Goal: Task Accomplishment & Management: Manage account settings

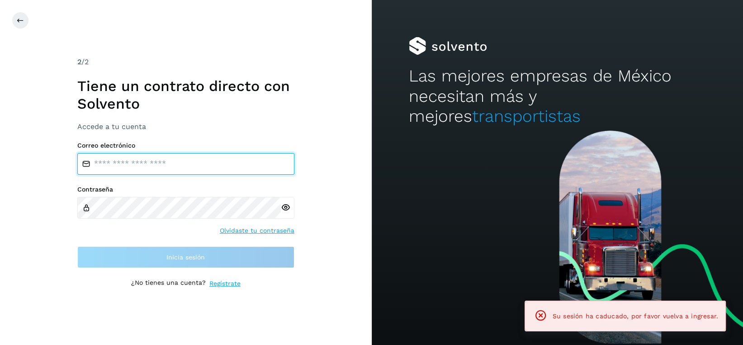
click at [162, 165] on input "email" at bounding box center [185, 164] width 217 height 22
type input "**********"
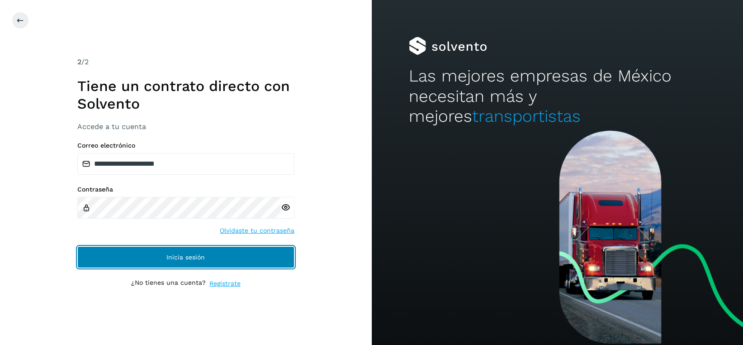
click at [197, 254] on span "Inicia sesión" at bounding box center [186, 257] width 38 height 6
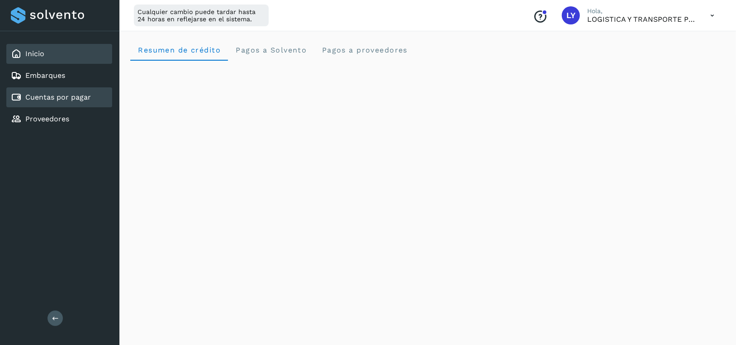
click at [78, 96] on link "Cuentas por pagar" at bounding box center [58, 97] width 66 height 9
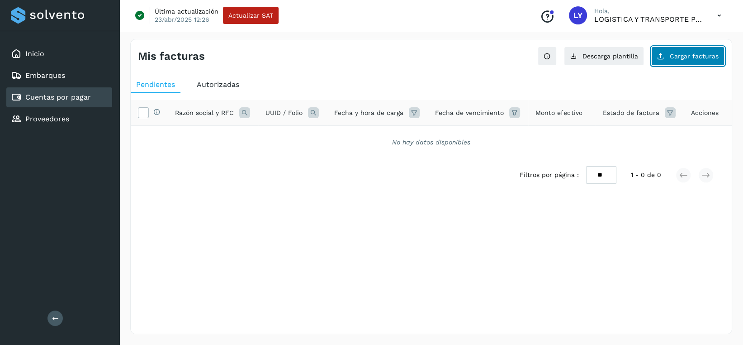
click at [693, 54] on span "Cargar facturas" at bounding box center [694, 56] width 49 height 6
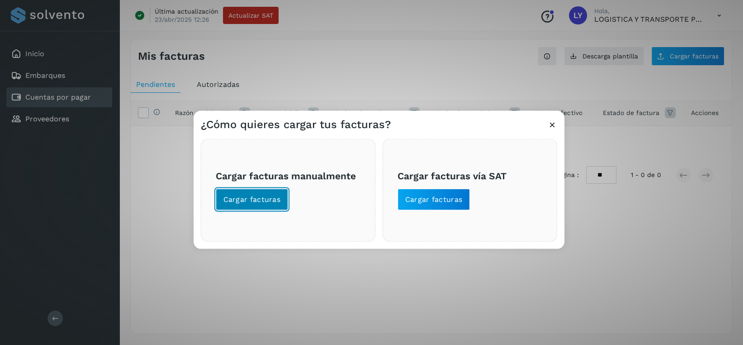
click at [243, 195] on span "Cargar facturas" at bounding box center [252, 200] width 57 height 10
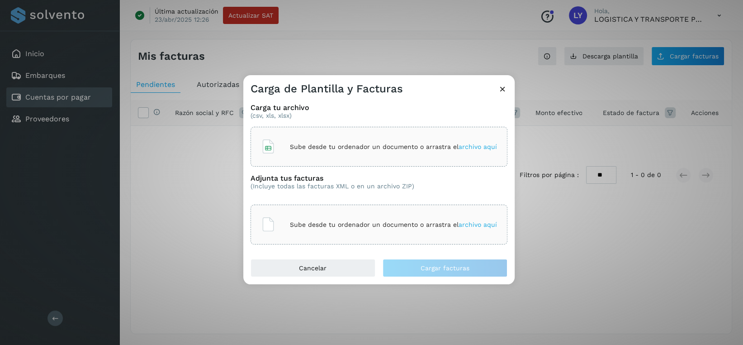
click at [478, 143] on span "archivo aquí" at bounding box center [478, 146] width 38 height 7
click at [487, 145] on span "archivo aquí" at bounding box center [478, 146] width 38 height 7
click at [432, 143] on icon at bounding box center [434, 146] width 9 height 9
click at [502, 88] on icon at bounding box center [503, 89] width 10 height 10
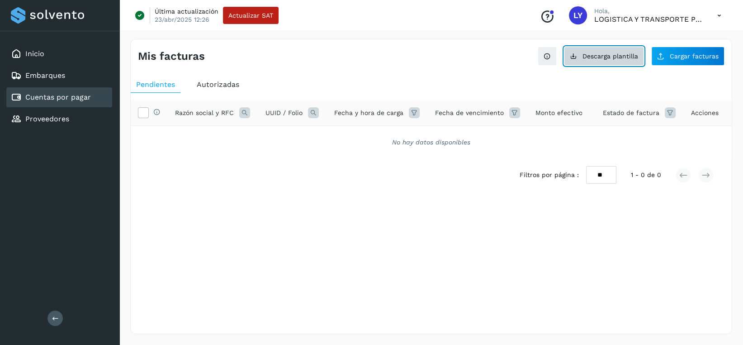
click at [592, 57] on span "Descarga plantilla" at bounding box center [611, 56] width 56 height 6
click at [595, 55] on span "Descarga plantilla" at bounding box center [611, 56] width 56 height 6
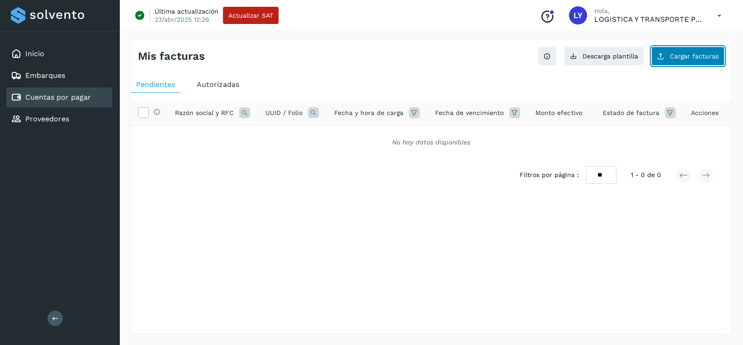
click at [676, 57] on span "Cargar facturas" at bounding box center [694, 56] width 49 height 6
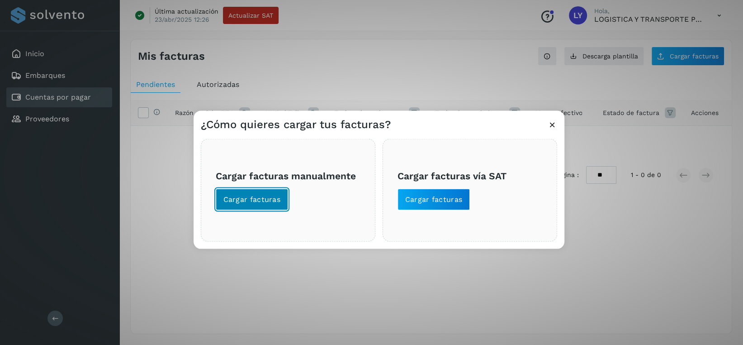
click at [267, 194] on button "Cargar facturas" at bounding box center [252, 200] width 73 height 22
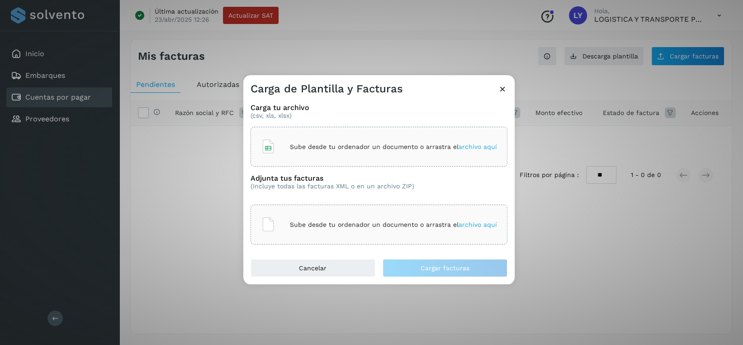
click at [470, 144] on span "archivo aquí" at bounding box center [478, 146] width 38 height 7
click at [484, 224] on span "archivo aquí" at bounding box center [478, 224] width 38 height 7
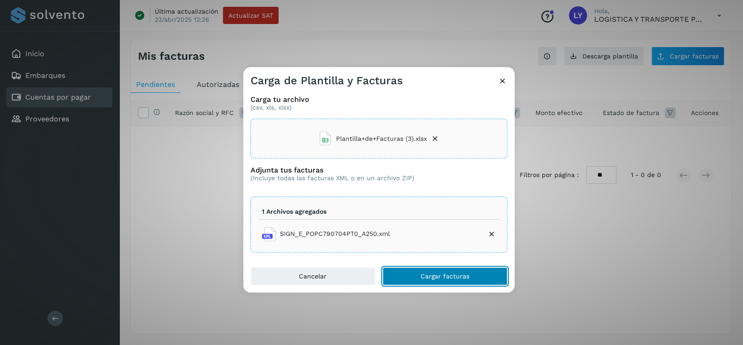
click at [464, 270] on button "Cargar facturas" at bounding box center [445, 276] width 125 height 18
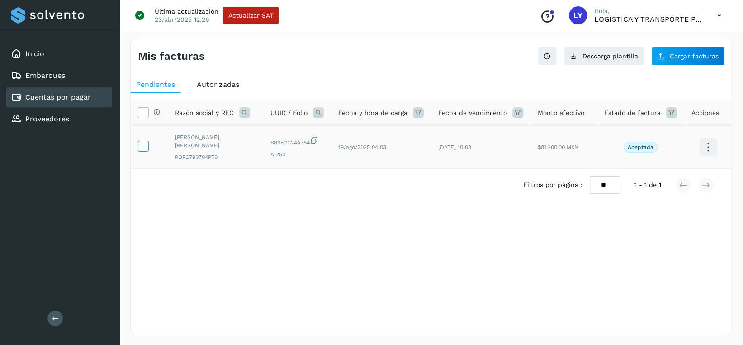
click at [145, 149] on icon at bounding box center [143, 146] width 10 height 10
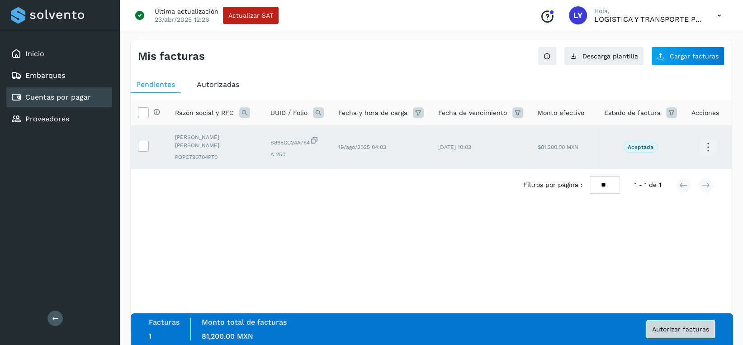
click at [674, 331] on span "Autorizar facturas" at bounding box center [680, 329] width 57 height 6
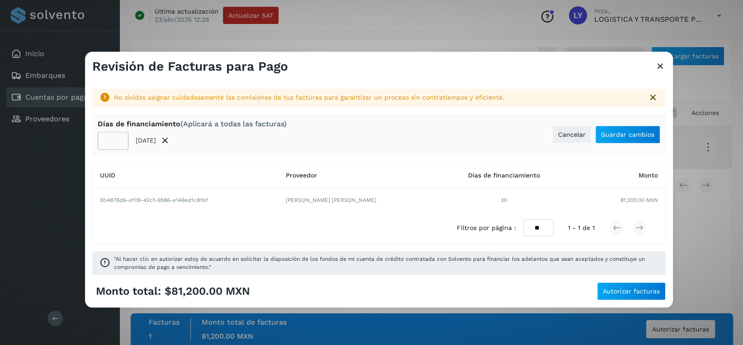
click at [109, 139] on input "**" at bounding box center [113, 141] width 31 height 18
type input "**"
click at [637, 132] on span "Guardar cambios" at bounding box center [627, 134] width 53 height 6
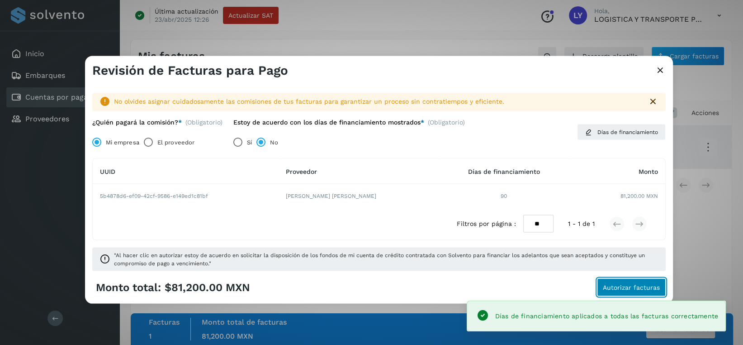
click at [631, 286] on span "Autorizar facturas" at bounding box center [631, 287] width 57 height 6
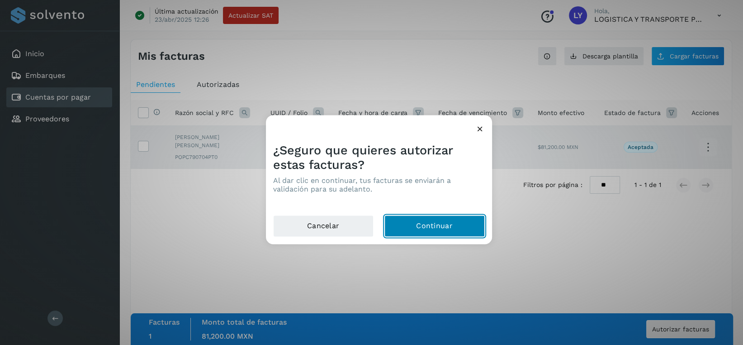
click at [439, 224] on button "Continuar" at bounding box center [435, 226] width 100 height 22
